Goal: Download file/media

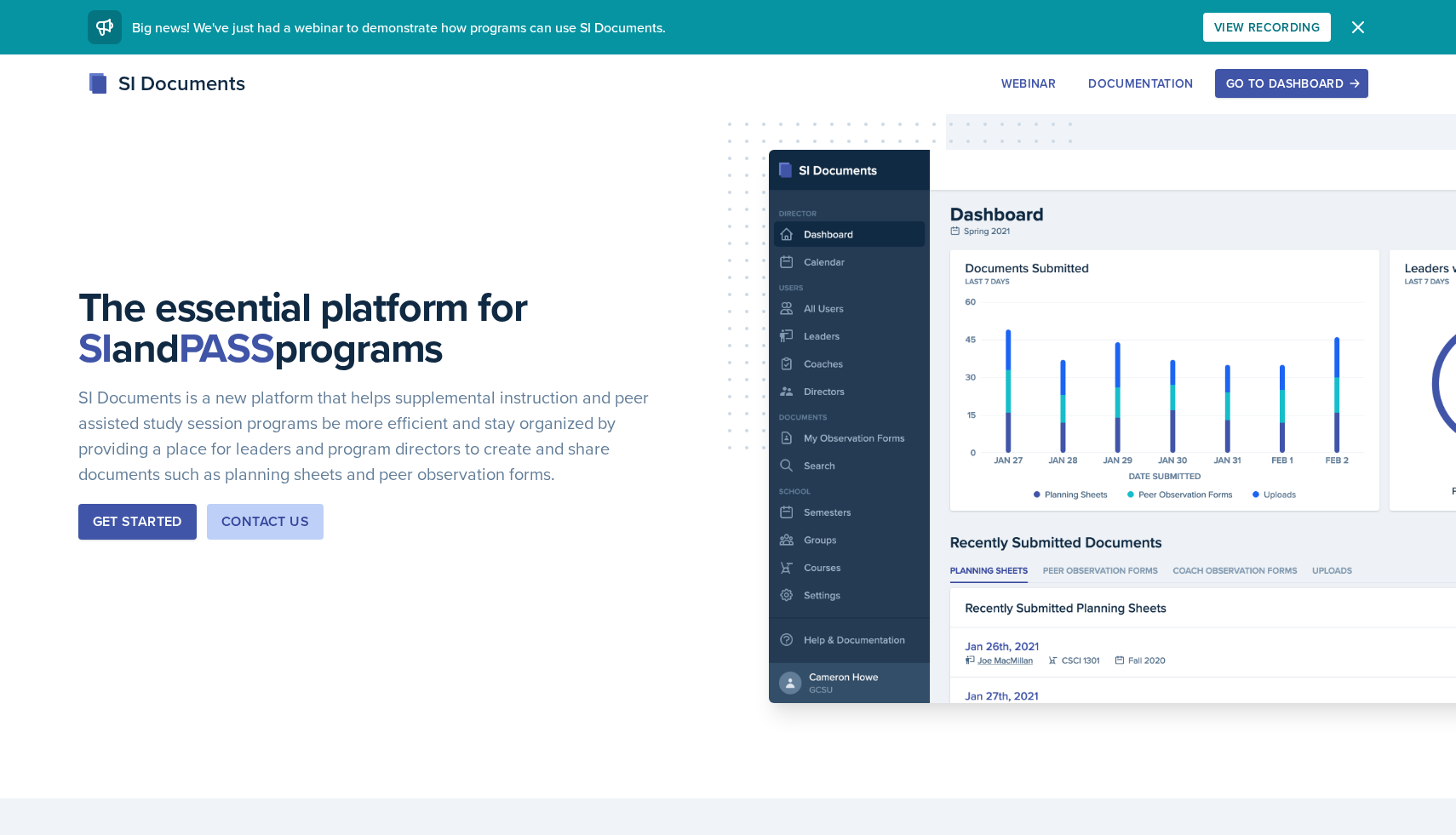
click at [1262, 80] on div "Go to Dashboard" at bounding box center [1291, 84] width 131 height 14
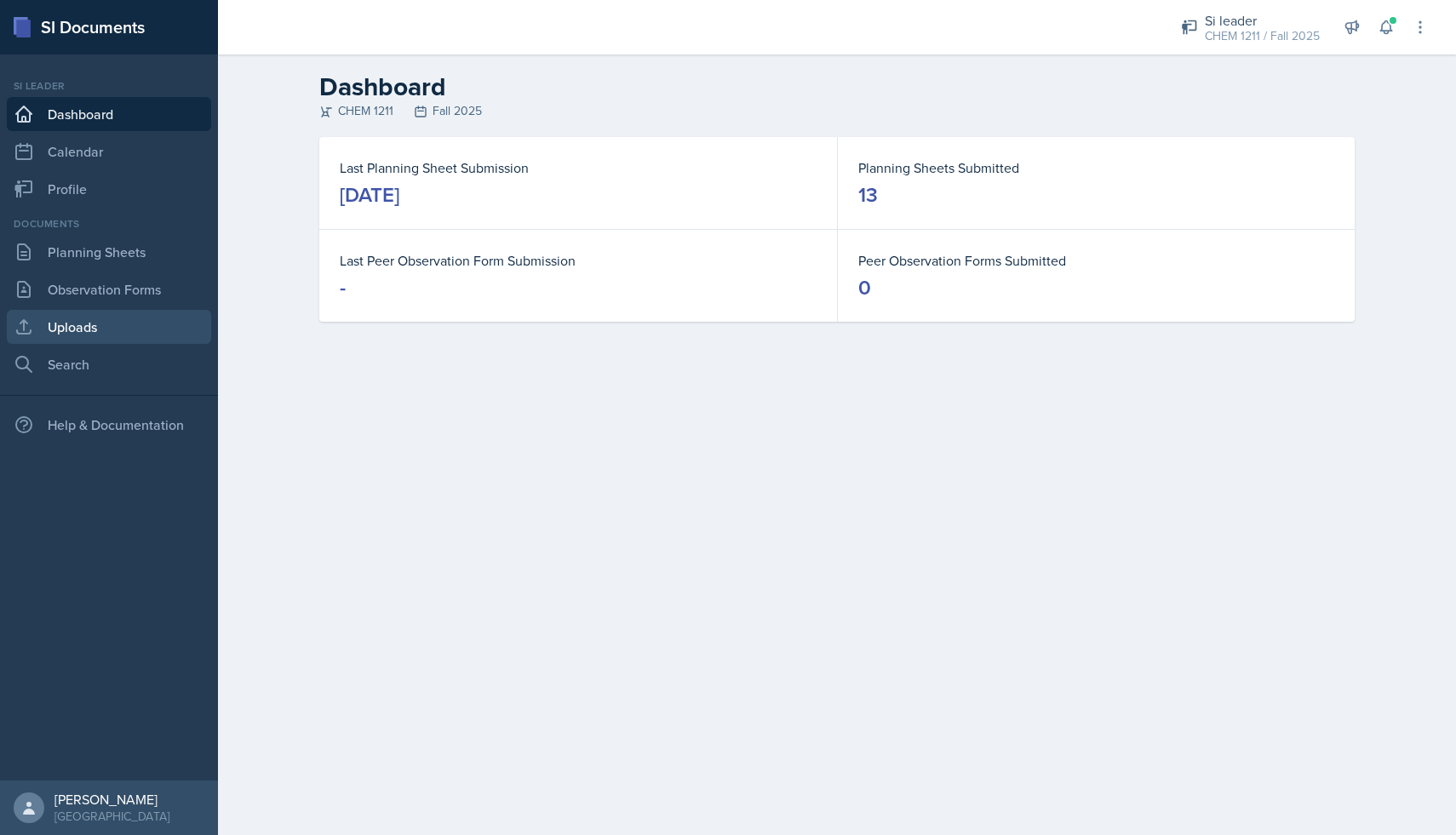
click at [96, 317] on link "Uploads" at bounding box center [109, 327] width 205 height 34
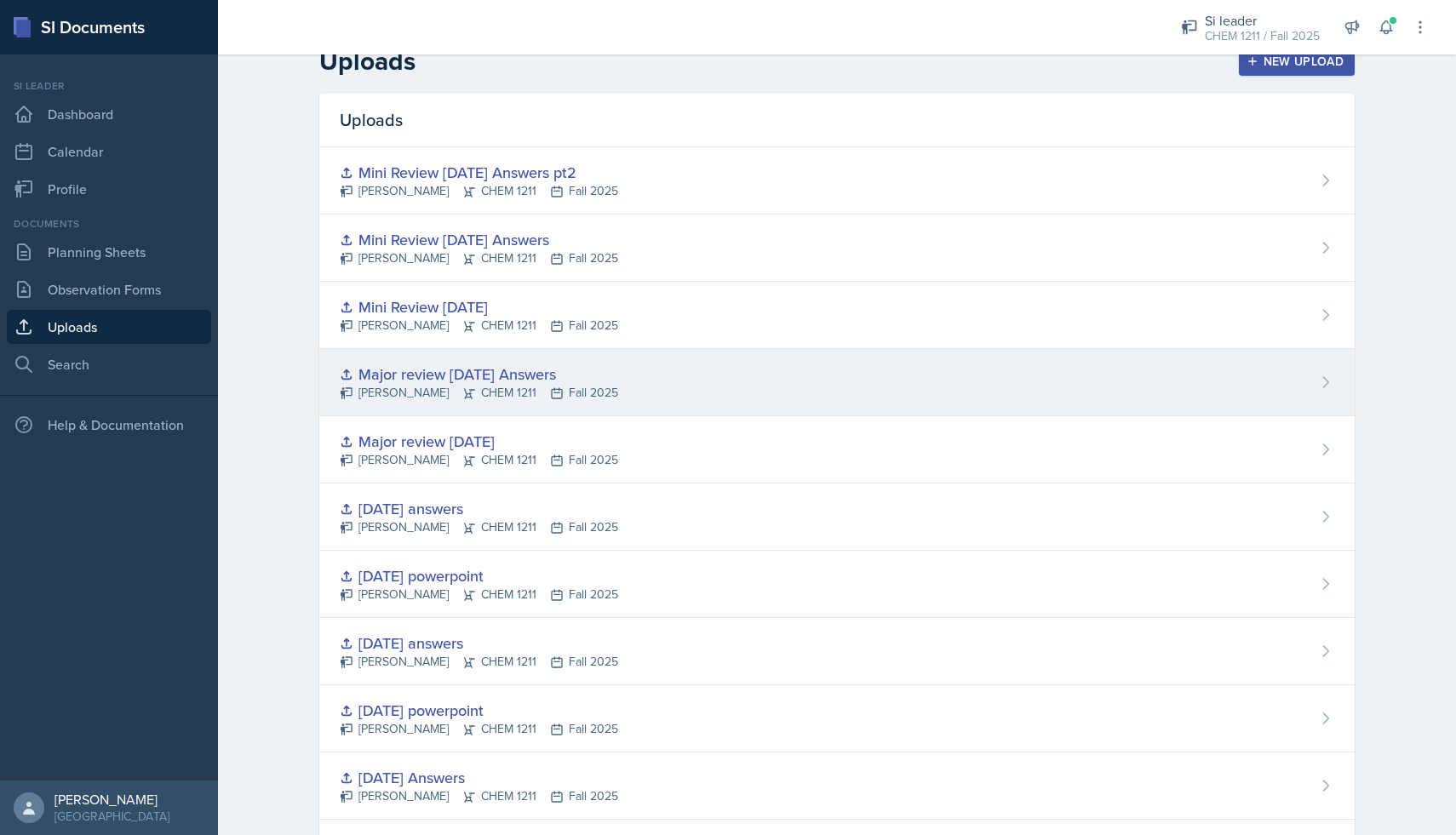
scroll to position [28, 0]
click at [525, 380] on div "Major review [DATE] Answers" at bounding box center [478, 371] width 278 height 23
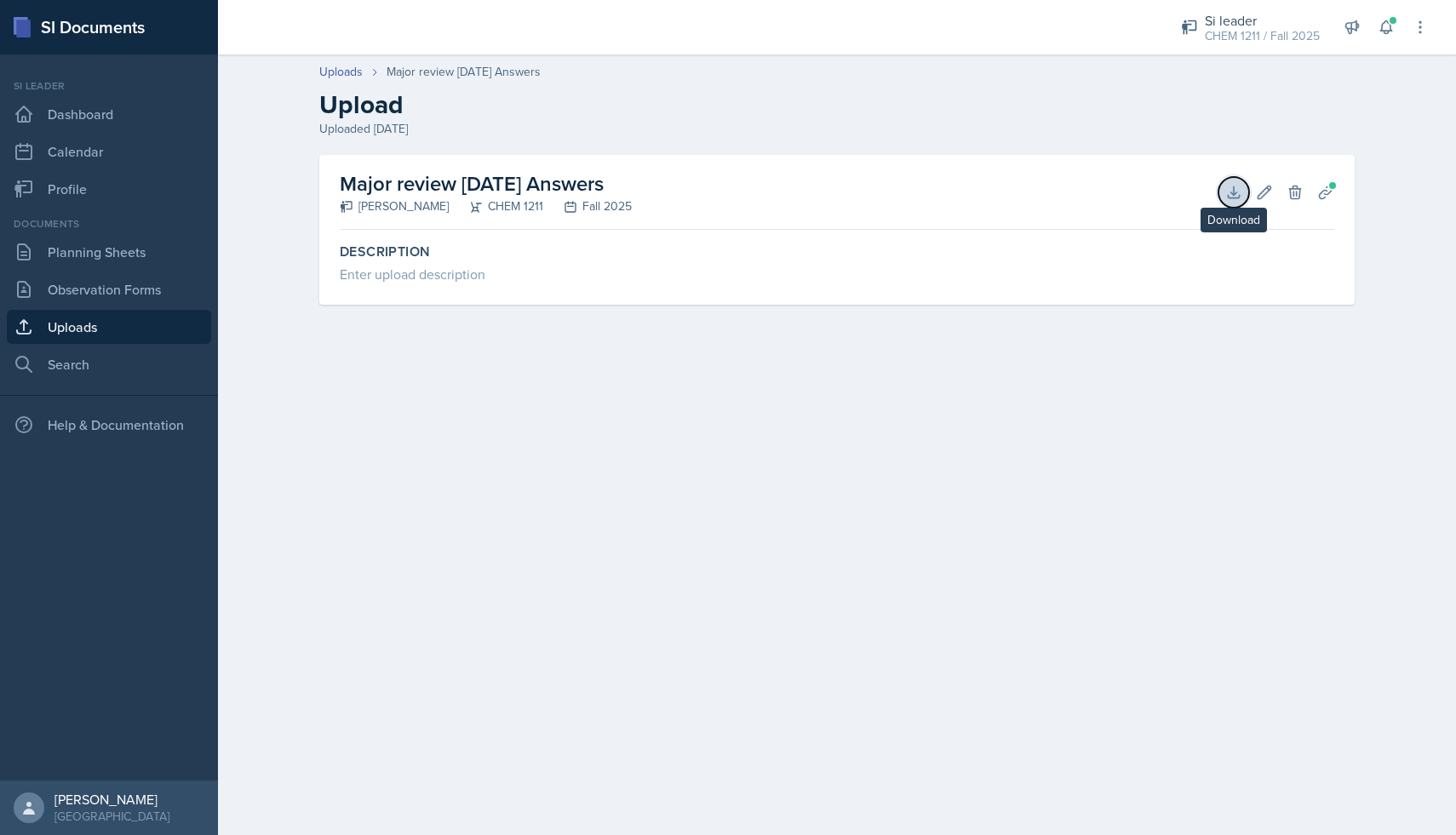
click at [1227, 206] on button "Download" at bounding box center [1233, 192] width 31 height 31
